Goal: Check status: Check status

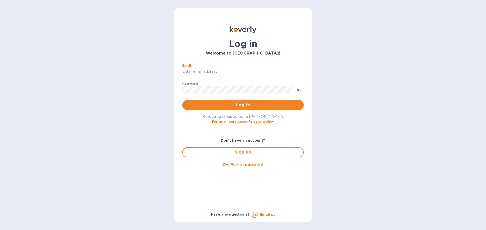
click at [198, 73] on input "Email" at bounding box center [242, 72] width 121 height 8
click at [204, 69] on input "Email" at bounding box center [242, 72] width 121 height 8
click at [194, 85] on label "Password" at bounding box center [189, 83] width 15 height 3
click at [194, 90] on div "Password ​" at bounding box center [242, 91] width 121 height 18
drag, startPoint x: 194, startPoint y: 85, endPoint x: 205, endPoint y: 72, distance: 17.4
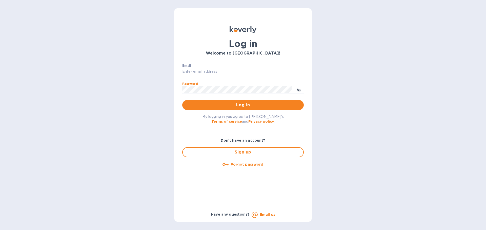
click at [199, 83] on div "Password ​" at bounding box center [242, 91] width 121 height 18
click at [205, 72] on input "Email" at bounding box center [242, 72] width 121 height 8
click at [208, 75] on div "Email ​" at bounding box center [242, 73] width 121 height 18
click at [209, 73] on input "Email" at bounding box center [242, 72] width 121 height 8
type input "finance@rikkel.com"
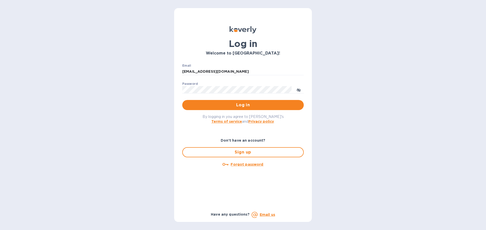
click at [239, 29] on img at bounding box center [242, 29] width 27 height 7
click at [193, 93] on div "Password ​" at bounding box center [242, 91] width 121 height 18
click at [182, 100] on button "Log in" at bounding box center [242, 105] width 121 height 10
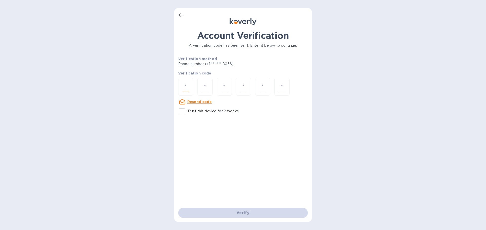
paste input "3"
type input "3"
type input "5"
type input "7"
type input "2"
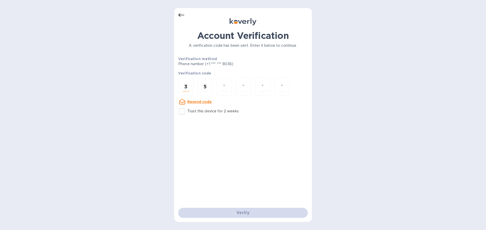
type input "7"
type input "6"
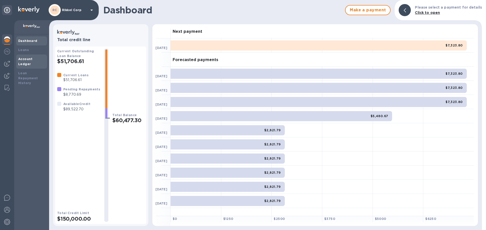
click at [28, 60] on b "Account Ledger" at bounding box center [25, 61] width 14 height 9
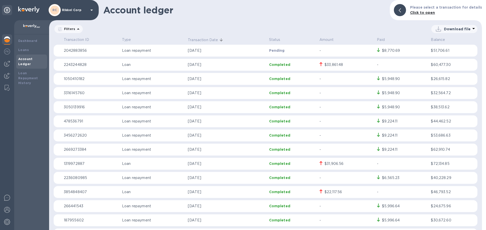
click at [389, 50] on div "$8,770.69" at bounding box center [391, 50] width 18 height 5
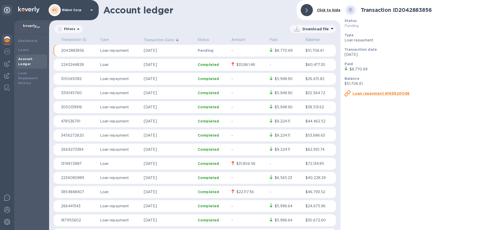
click at [383, 95] on u "Loan repayment №63620048" at bounding box center [380, 94] width 57 height 4
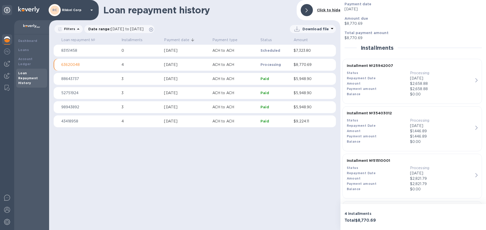
scroll to position [99, 0]
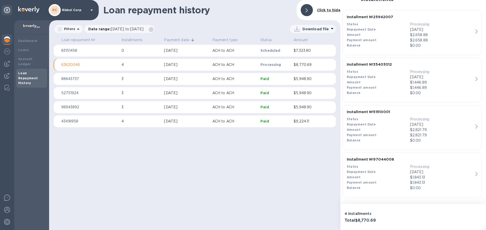
click at [375, 112] on b "Installment № 51510001" at bounding box center [369, 112] width 44 height 4
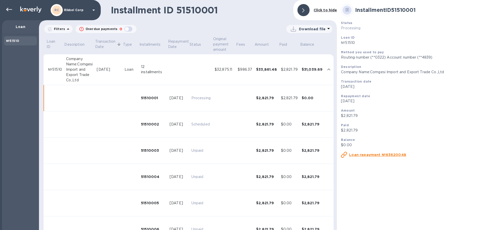
click at [76, 66] on div "Company Name:Comgesi Import and Export Trade Co.,Ltd" at bounding box center [79, 69] width 27 height 27
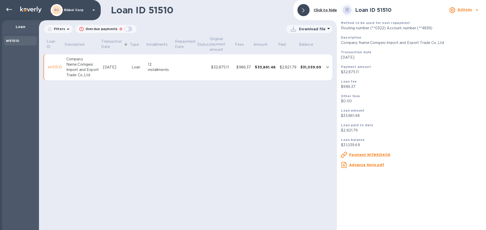
click at [374, 164] on u "Advance Note.pdf" at bounding box center [366, 165] width 35 height 4
click at [51, 67] on div "№51510" at bounding box center [55, 67] width 14 height 5
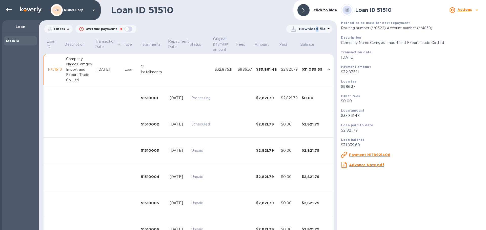
click at [316, 29] on p "Download file" at bounding box center [312, 29] width 27 height 5
click at [403, 48] on div at bounding box center [243, 115] width 486 height 230
click at [374, 156] on u "Payment №78921406" at bounding box center [369, 155] width 41 height 4
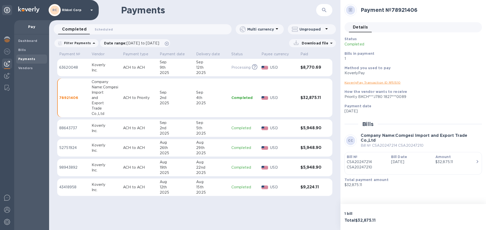
click at [407, 9] on h2 "Payment № 78921406" at bounding box center [418, 10] width 117 height 6
click at [374, 83] on link "KoverlyPay Transaction ID № 51510" at bounding box center [372, 83] width 56 height 4
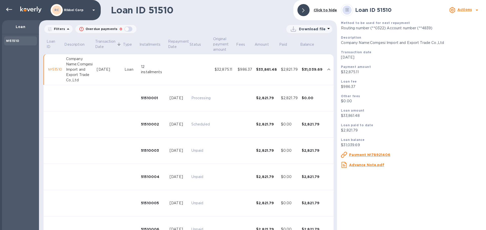
click at [375, 156] on u "Payment №78921406" at bounding box center [369, 155] width 41 height 4
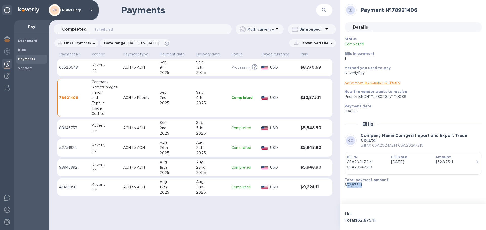
drag, startPoint x: 365, startPoint y: 181, endPoint x: 348, endPoint y: 182, distance: 16.7
click at [347, 183] on p "$32,875.11" at bounding box center [410, 185] width 133 height 5
copy p "32,875.11"
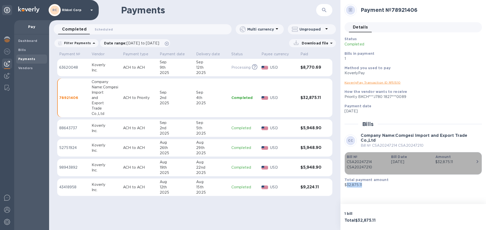
click at [428, 160] on p "[DATE]" at bounding box center [411, 162] width 40 height 5
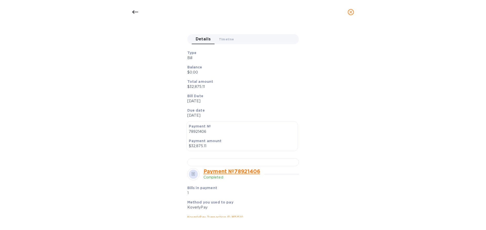
scroll to position [126, 0]
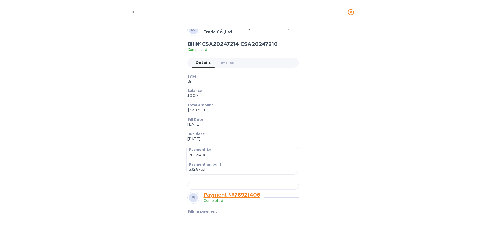
click at [135, 12] on icon at bounding box center [135, 12] width 6 height 6
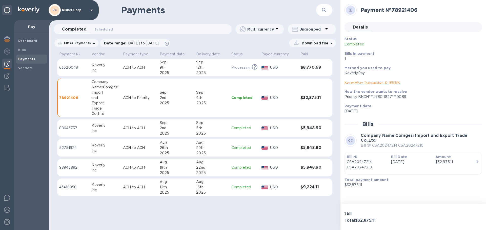
scroll to position [28, 0]
click at [200, 96] on div "4th" at bounding box center [211, 97] width 31 height 5
drag, startPoint x: 200, startPoint y: 96, endPoint x: 188, endPoint y: 98, distance: 11.9
click at [196, 97] on div "4th" at bounding box center [211, 97] width 31 height 5
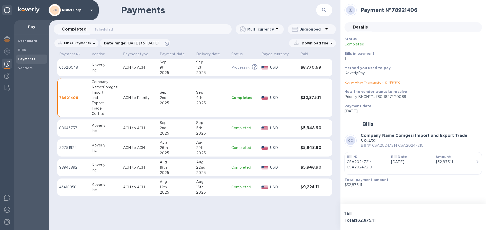
click at [69, 95] on td "78921406" at bounding box center [73, 98] width 32 height 39
click at [67, 97] on p "78921406" at bounding box center [73, 97] width 28 height 5
click at [374, 87] on div "KoverlyPay Transaction ID № 51510" at bounding box center [410, 82] width 137 height 9
click at [478, 159] on icon "button" at bounding box center [477, 162] width 6 height 6
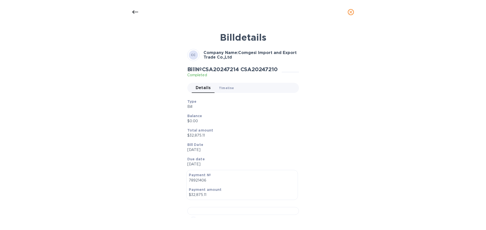
click at [230, 88] on span "Timeline 0" at bounding box center [226, 87] width 15 height 5
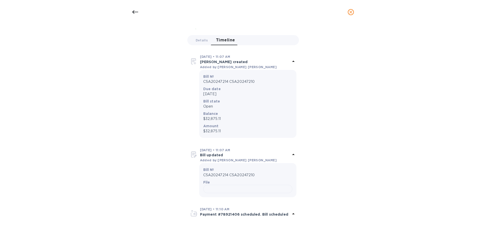
scroll to position [0, 0]
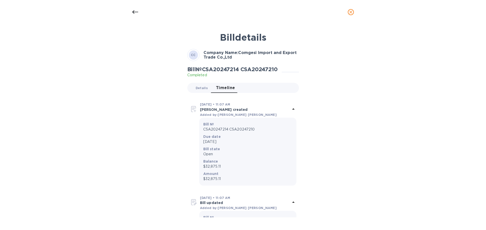
click at [200, 87] on span "Details 0" at bounding box center [202, 87] width 12 height 5
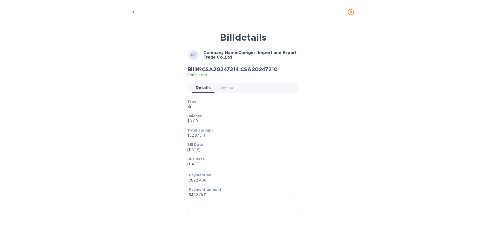
click at [137, 13] on icon at bounding box center [135, 12] width 6 height 6
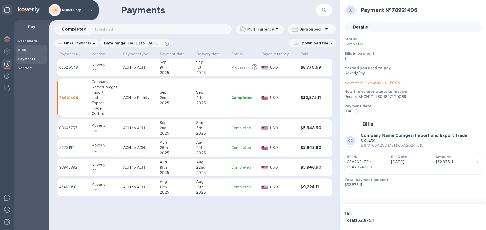
click at [21, 50] on b "Bills" at bounding box center [22, 50] width 8 height 4
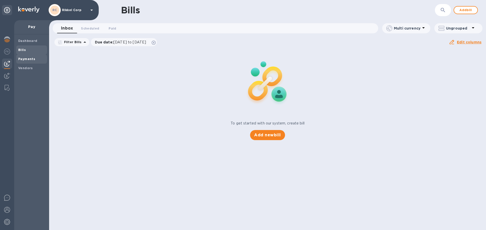
click at [24, 59] on b "Payments" at bounding box center [26, 59] width 17 height 4
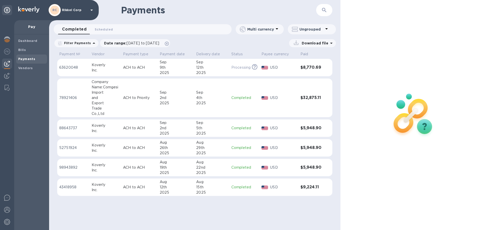
click at [313, 66] on h3 "$8,770.69" at bounding box center [311, 67] width 22 height 5
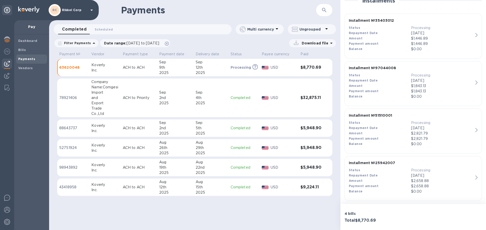
scroll to position [126, 0]
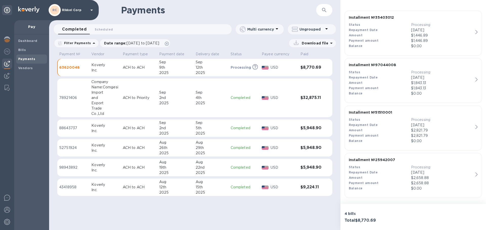
click at [369, 124] on b "Repayment Date" at bounding box center [363, 125] width 29 height 4
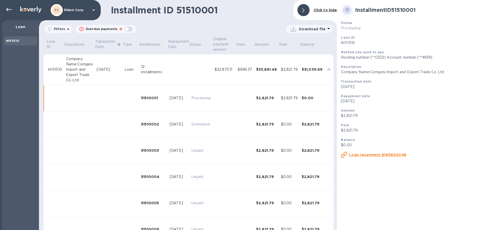
click at [370, 153] on p "Loan repayment №63620048" at bounding box center [377, 155] width 57 height 5
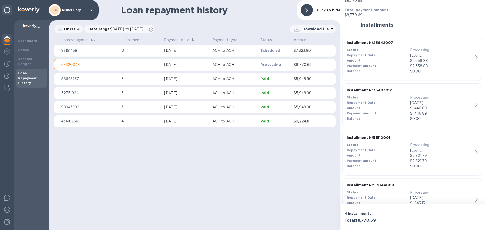
scroll to position [99, 0]
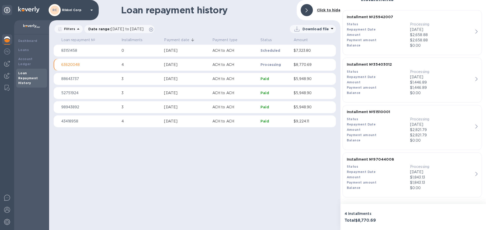
click at [382, 123] on div "Repayment Date" at bounding box center [378, 124] width 63 height 5
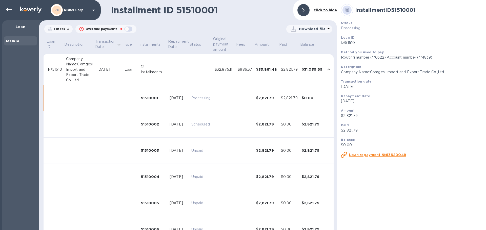
click at [55, 70] on div "№51510" at bounding box center [55, 69] width 14 height 5
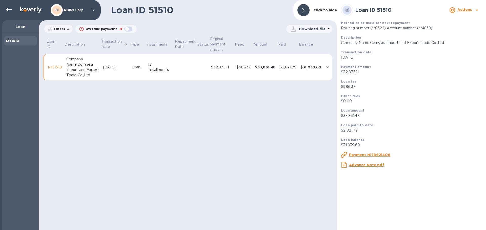
click at [367, 152] on div "Payment №78921406" at bounding box center [411, 155] width 145 height 10
click at [367, 154] on u "Payment №78921406" at bounding box center [369, 155] width 41 height 4
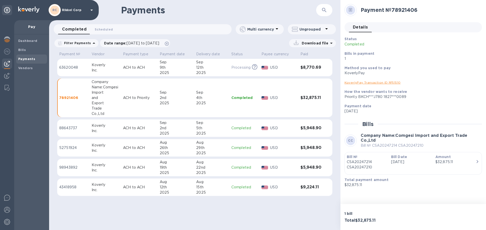
click at [217, 68] on div "12th" at bounding box center [211, 67] width 31 height 5
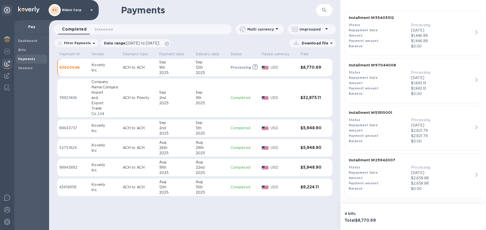
scroll to position [127, 0]
